Goal: Obtain resource: Download file/media

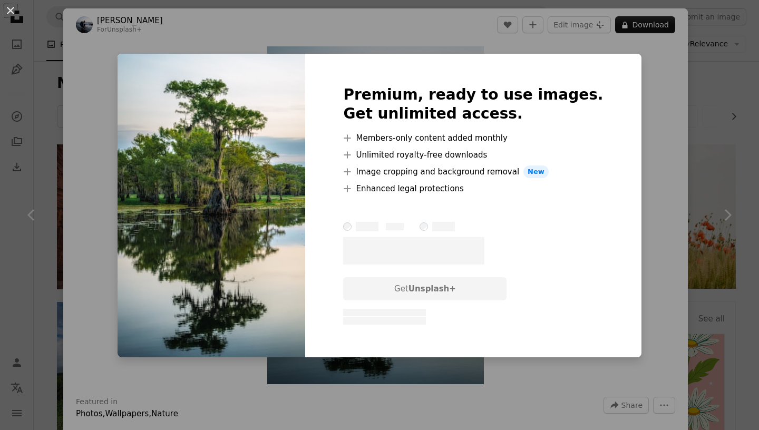
scroll to position [2023, 0]
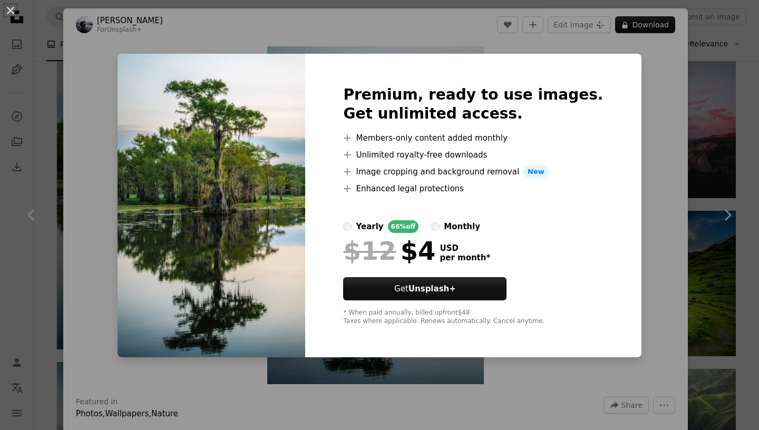
click at [645, 92] on div "An X shape Premium, ready to use images. Get unlimited access. A plus sign Memb…" at bounding box center [379, 215] width 759 height 430
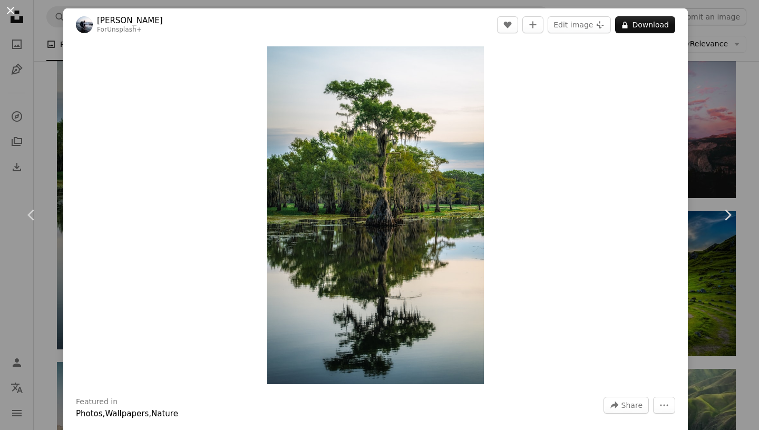
click at [12, 8] on button "An X shape" at bounding box center [10, 10] width 13 height 13
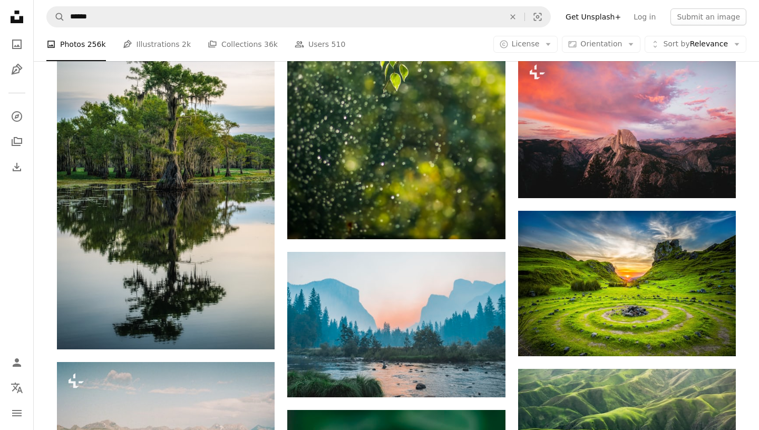
scroll to position [2023, 0]
